Goal: Information Seeking & Learning: Learn about a topic

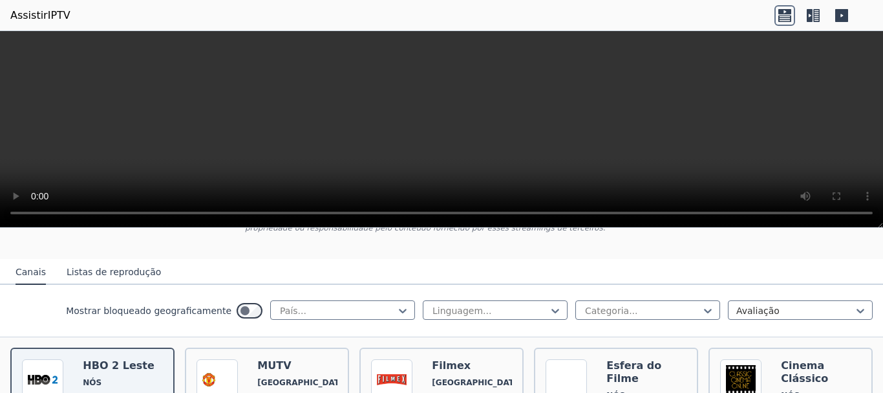
scroll to position [96, 0]
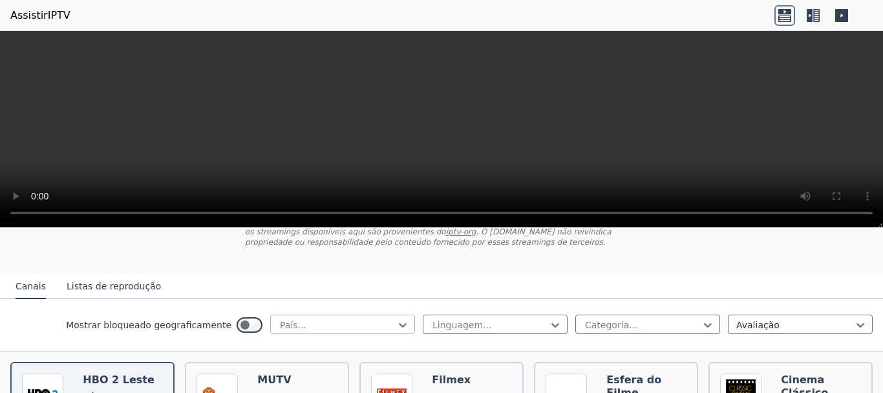
click at [350, 320] on div at bounding box center [338, 324] width 118 height 13
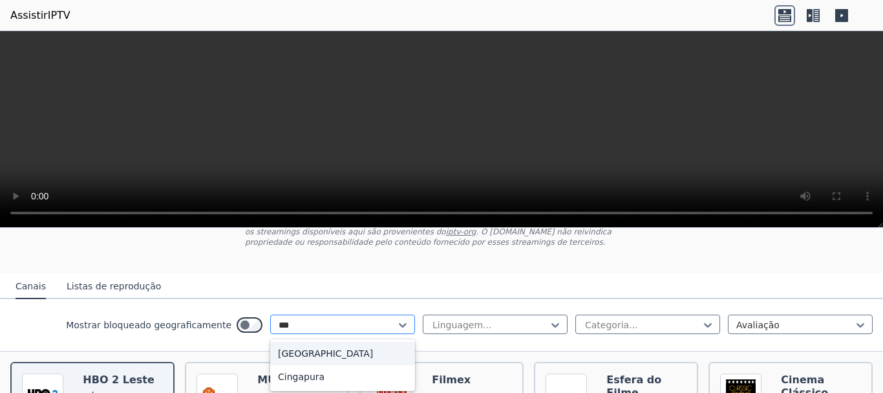
type input "****"
click at [345, 361] on div "[GEOGRAPHIC_DATA]" at bounding box center [342, 352] width 145 height 23
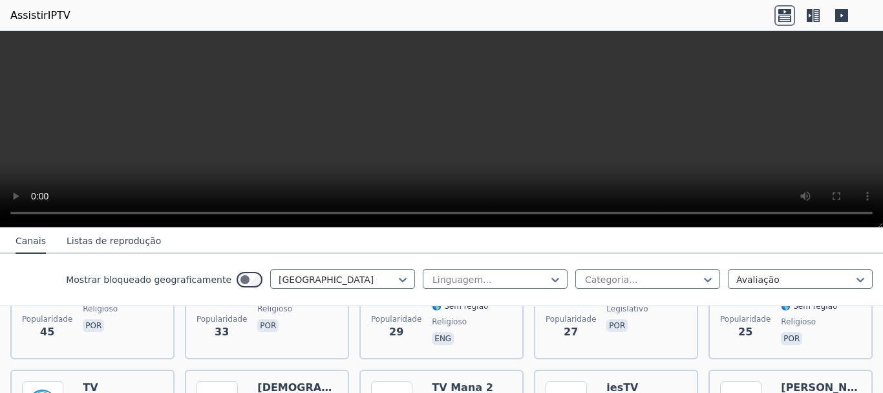
scroll to position [598, 0]
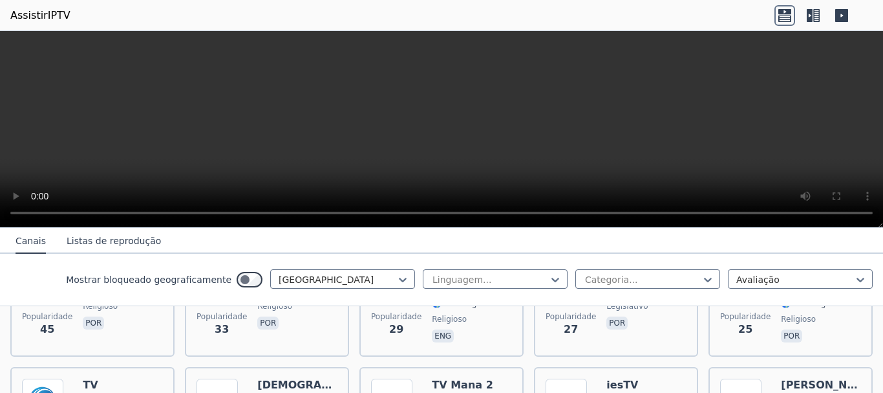
click at [105, 235] on font "Listas de reprodução" at bounding box center [114, 240] width 94 height 10
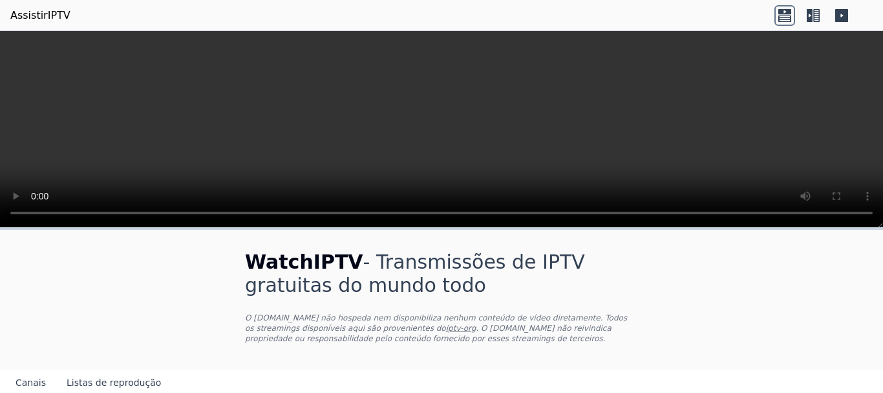
scroll to position [33, 0]
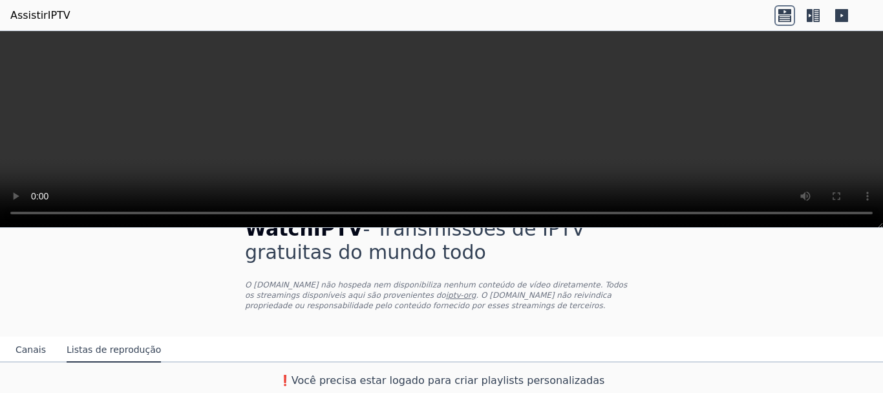
click at [34, 345] on font "Canais" at bounding box center [31, 349] width 30 height 10
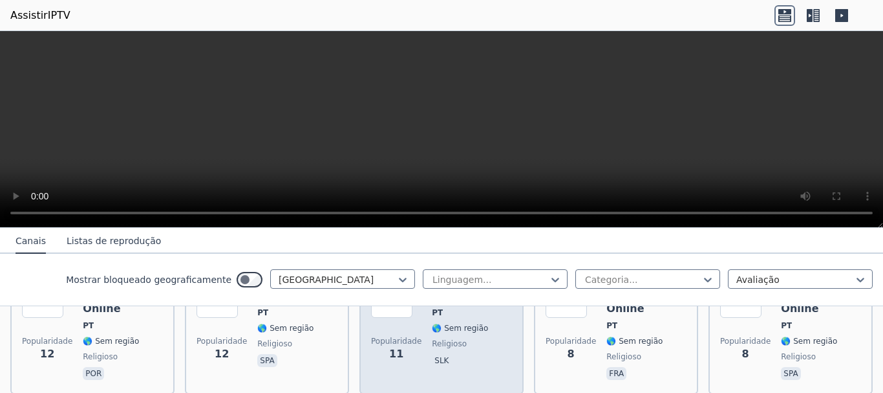
scroll to position [826, 0]
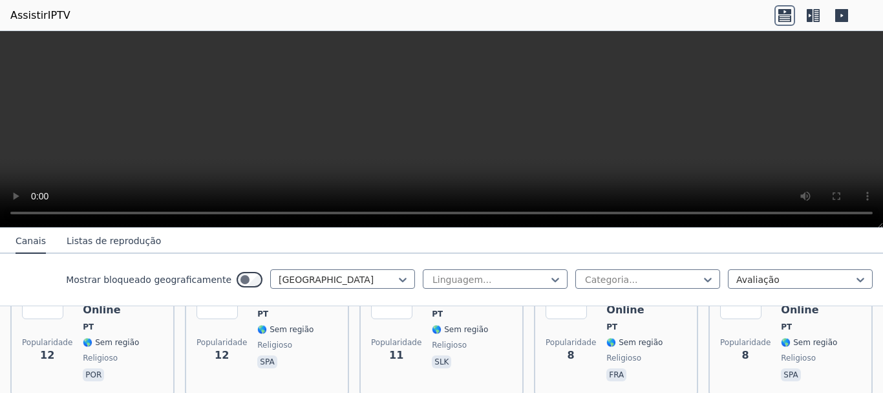
click at [499, 290] on div "Mostrar bloqueado geograficamente Portugal Linguagem... Categoria... Avaliação" at bounding box center [441, 279] width 883 height 52
click at [499, 280] on div at bounding box center [490, 279] width 118 height 13
click at [385, 273] on div at bounding box center [338, 279] width 118 height 13
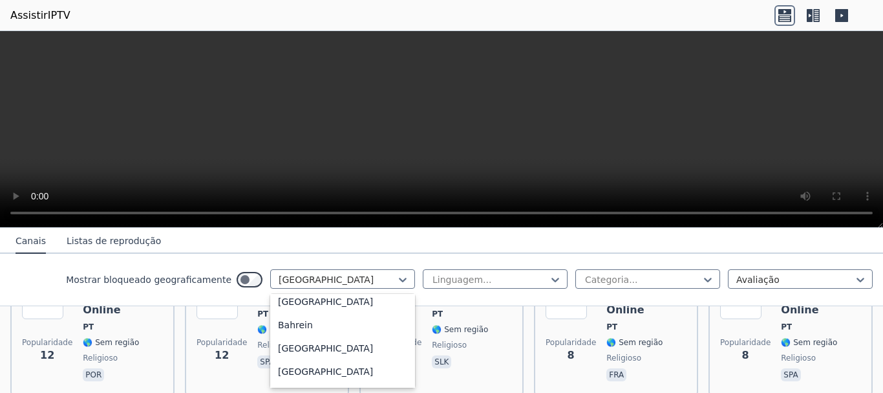
scroll to position [0, 0]
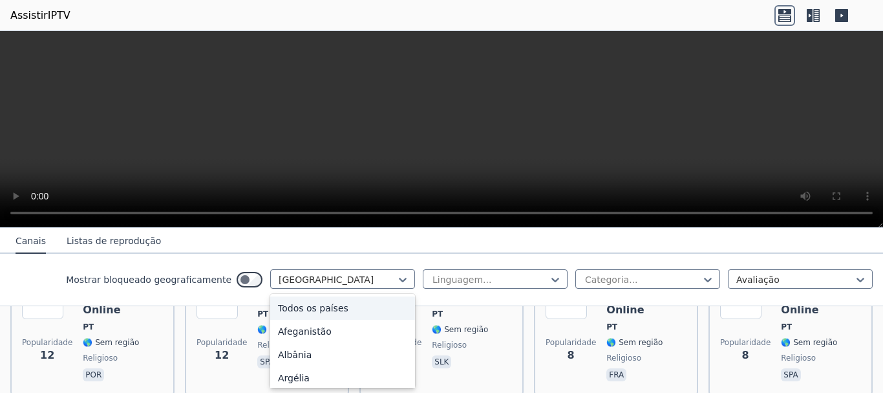
click at [341, 302] on div "Todos os países" at bounding box center [342, 307] width 145 height 23
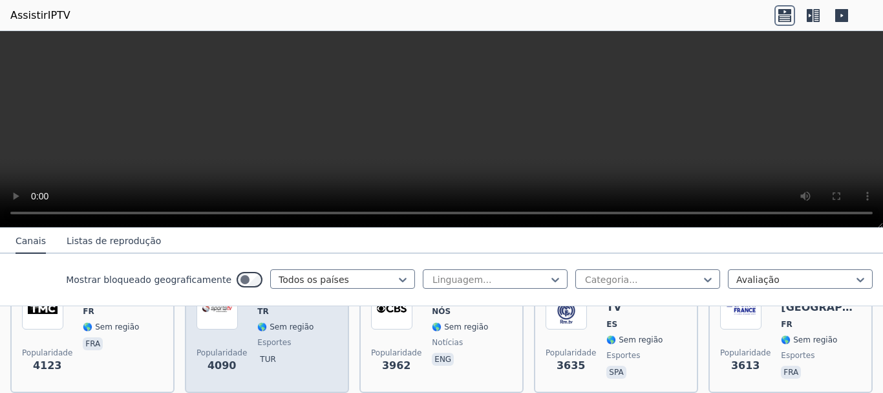
scroll to position [303, 0]
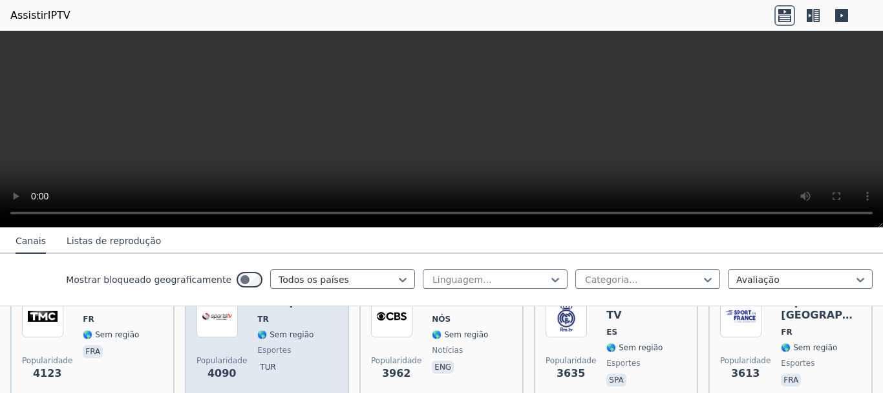
click at [296, 345] on span "esportes" at bounding box center [294, 350] width 74 height 10
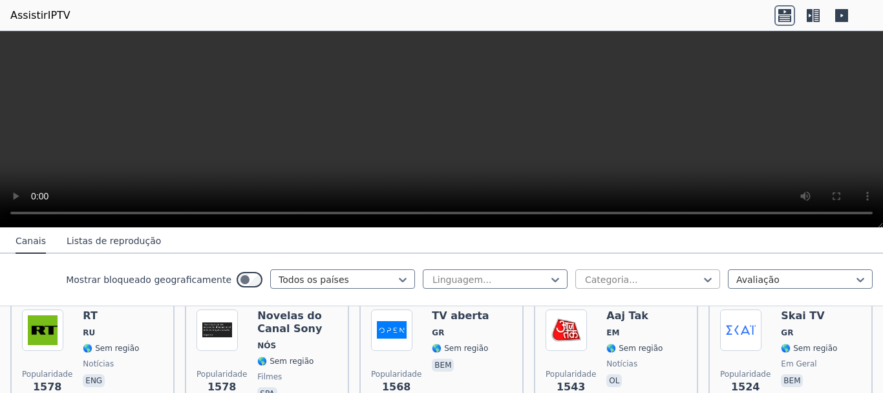
scroll to position [1209, 0]
click at [742, 274] on div at bounding box center [796, 279] width 118 height 13
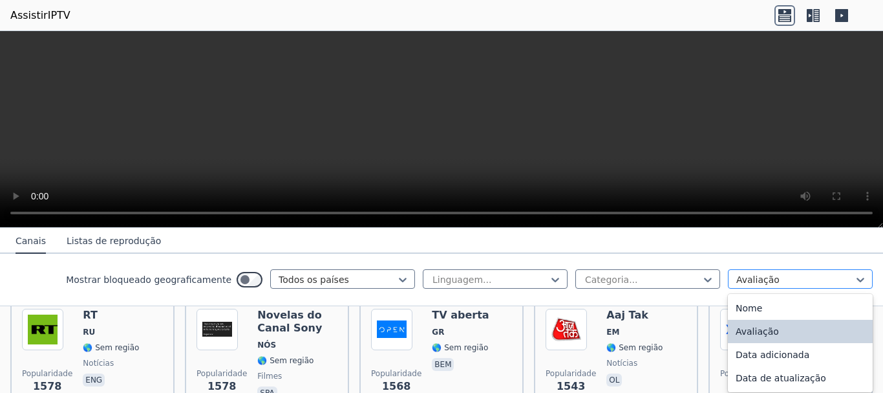
click at [742, 274] on div at bounding box center [796, 279] width 118 height 13
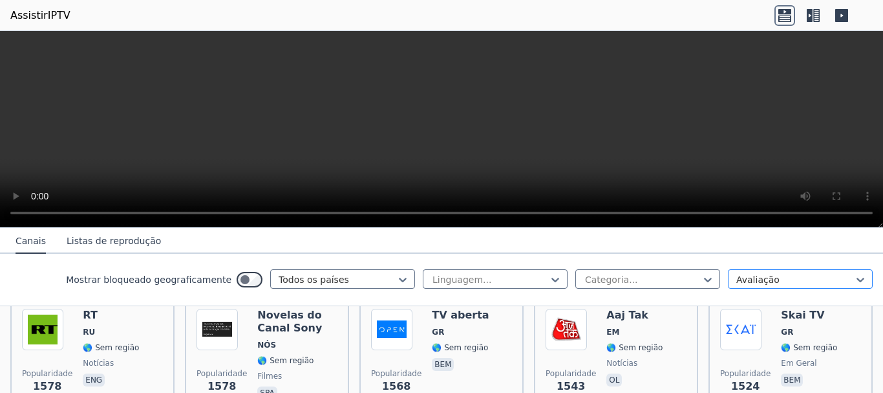
click at [742, 274] on div at bounding box center [796, 279] width 118 height 13
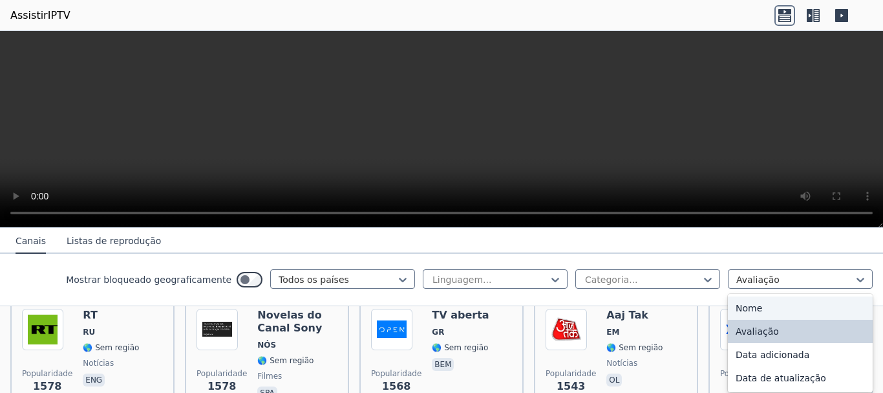
click at [736, 310] on font "Nome" at bounding box center [749, 308] width 27 height 10
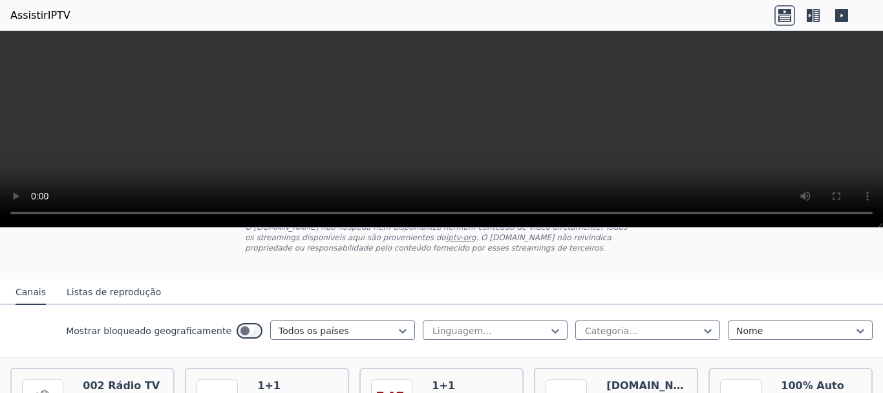
scroll to position [90, 0]
click at [741, 335] on div at bounding box center [796, 331] width 118 height 13
drag, startPoint x: 741, startPoint y: 335, endPoint x: 681, endPoint y: 334, distance: 60.1
click at [681, 334] on div "Linguagem... Categoria... option Name, selected. Nome" at bounding box center [648, 331] width 450 height 21
click at [681, 334] on div at bounding box center [643, 331] width 118 height 13
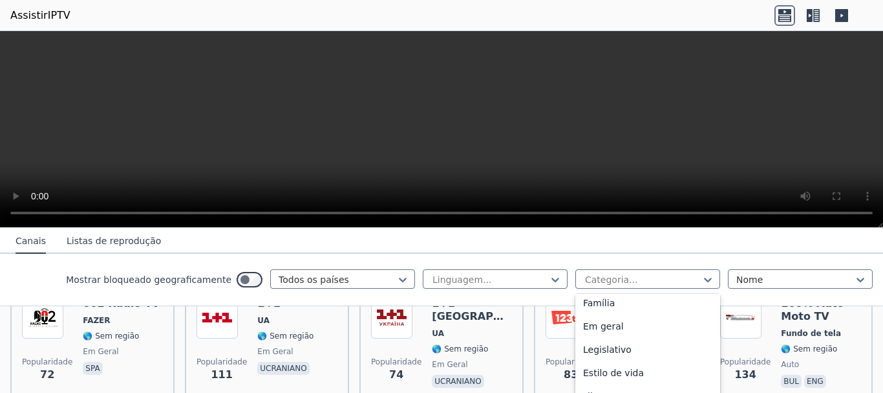
scroll to position [233, 0]
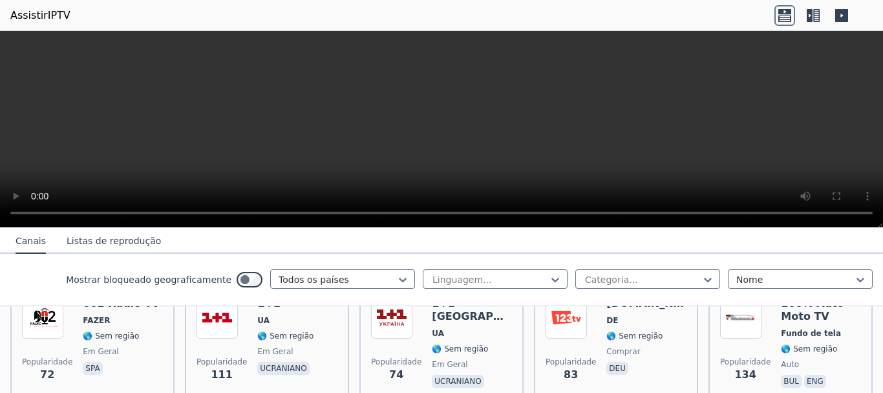
click at [693, 228] on nav "Canais Listas de reprodução" at bounding box center [441, 241] width 883 height 26
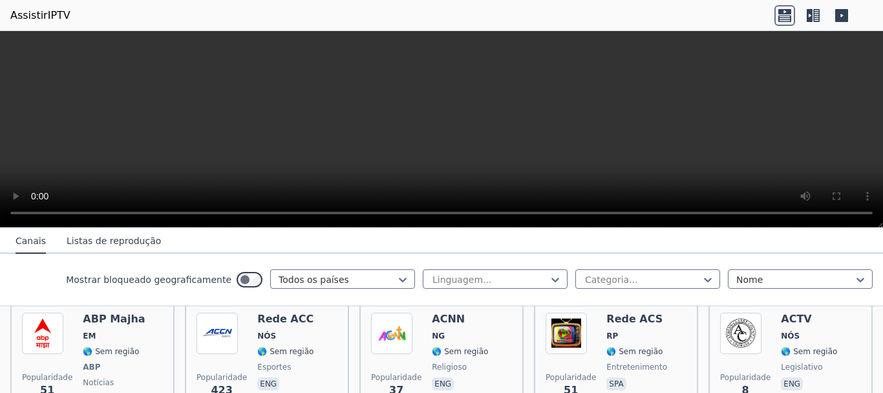
scroll to position [6068, 0]
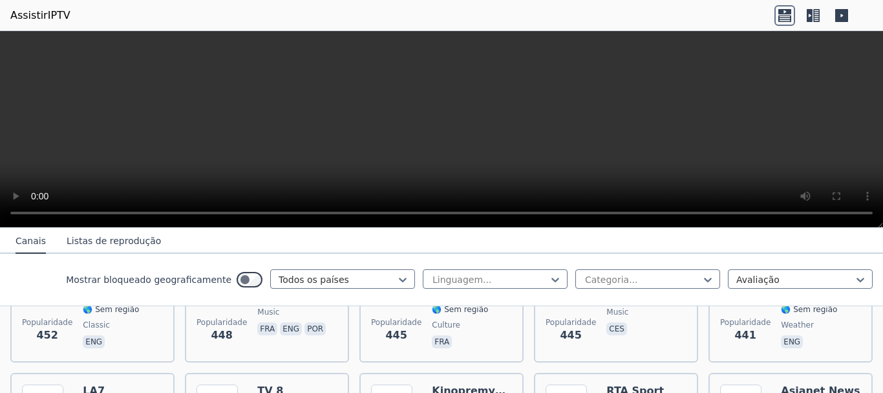
scroll to position [6081, 0]
